Goal: Communication & Community: Answer question/provide support

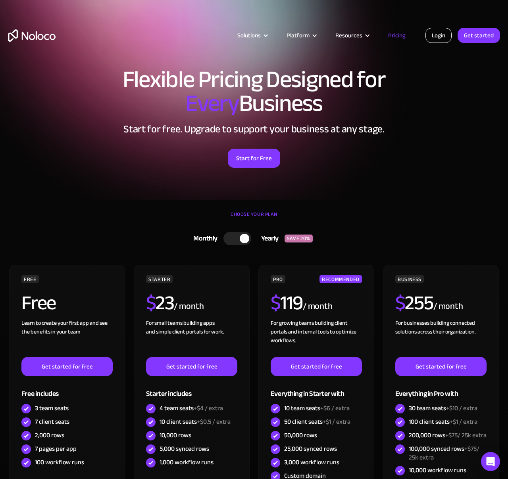
click at [434, 33] on link "Login" at bounding box center [439, 35] width 26 height 15
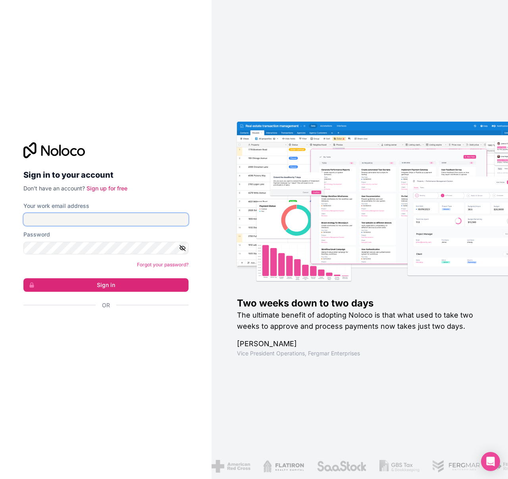
type input "[EMAIL_ADDRESS][DOMAIN_NAME]"
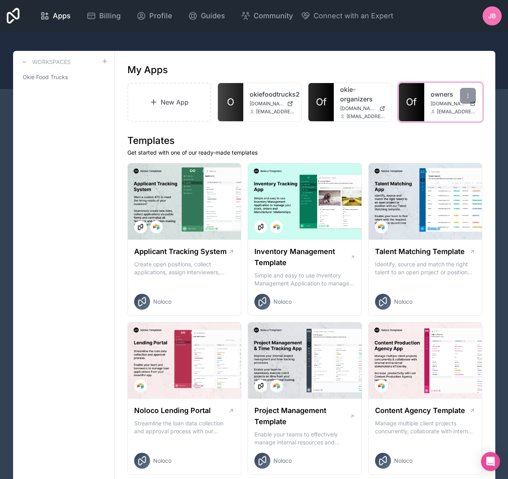
click at [415, 101] on span "Of" at bounding box center [411, 102] width 11 height 13
click at [489, 454] on div "Open Intercom Messenger" at bounding box center [491, 461] width 21 height 21
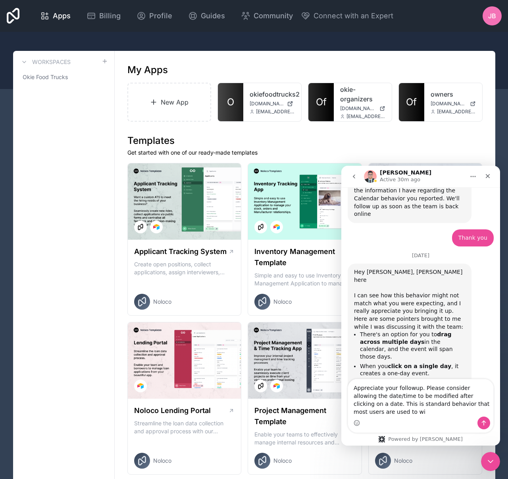
scroll to position [1817, 0]
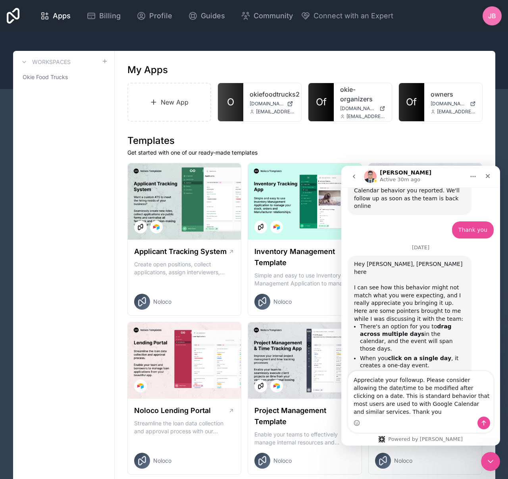
type textarea "Appreciate your followup. Please consider allowing the date/time to be modified…"
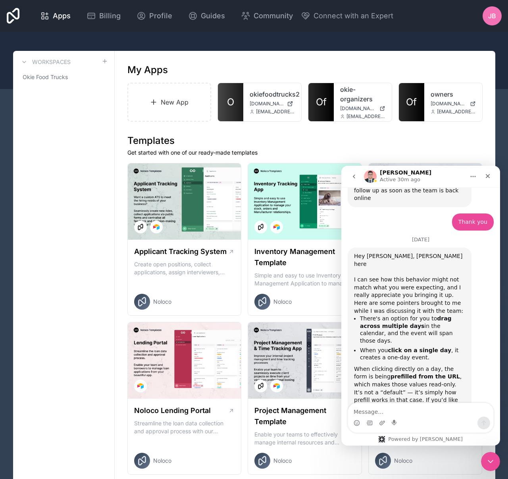
scroll to position [1856, 0]
